Goal: Information Seeking & Learning: Learn about a topic

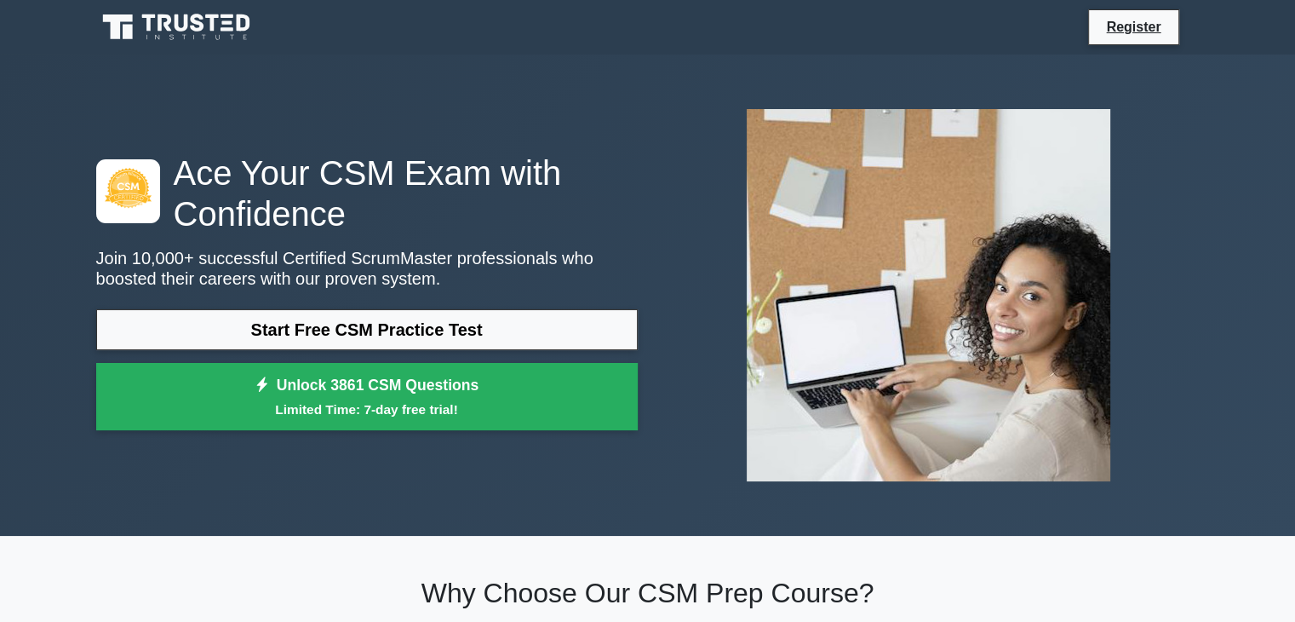
click at [484, 330] on link "Start Free CSM Practice Test" at bounding box center [367, 329] width 542 height 41
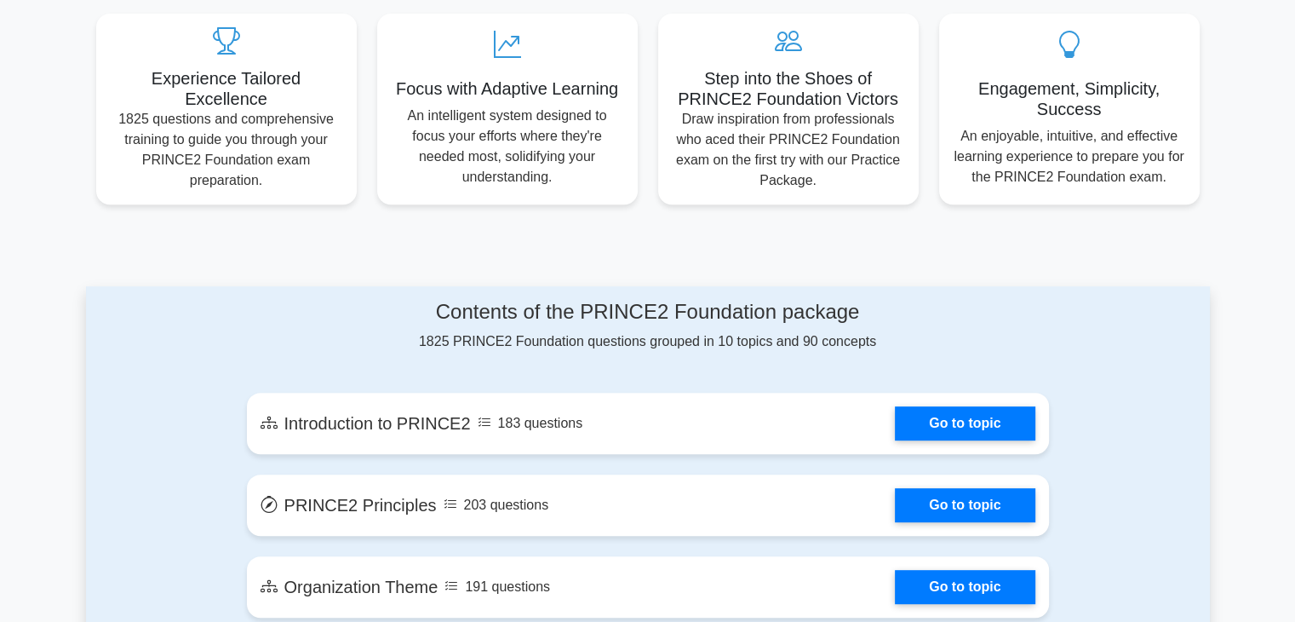
scroll to position [596, 0]
